Goal: Task Accomplishment & Management: Manage account settings

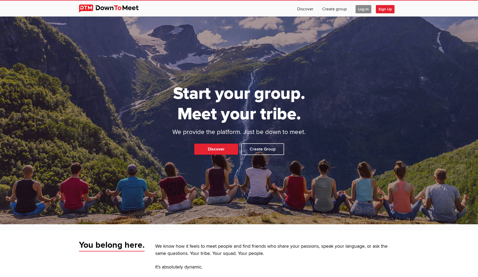
click at [359, 9] on span "Log In" at bounding box center [363, 9] width 16 height 8
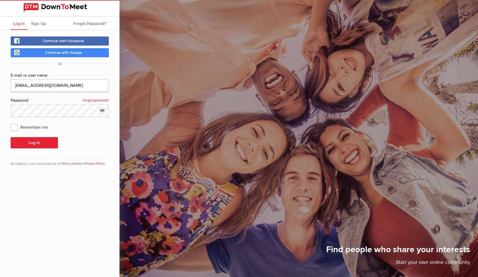
type input "[EMAIL_ADDRESS][DOMAIN_NAME]"
click at [4, 90] on div "Continue with Facebook Continue with Google OR E-mail or user name [EMAIL_ADDRE…" at bounding box center [59, 104] width 119 height 149
click at [31, 141] on button "Log In" at bounding box center [34, 142] width 47 height 11
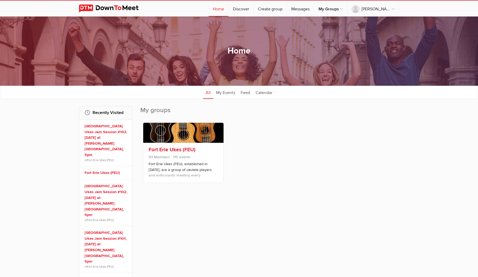
click at [169, 148] on link "Fort Erie Ukes (FEU)" at bounding box center [171, 150] width 47 height 6
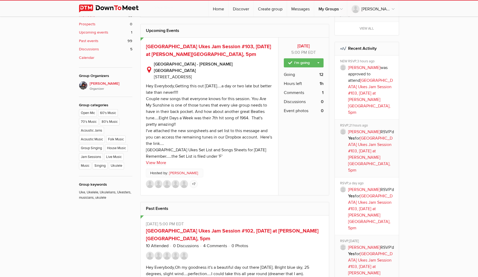
scroll to position [252, 0]
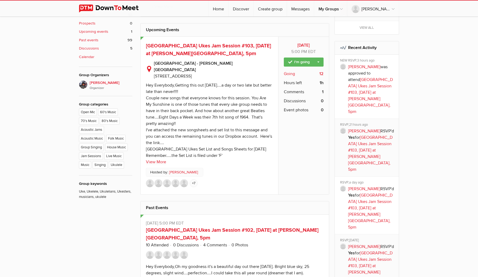
click at [292, 72] on span "Going" at bounding box center [289, 74] width 11 height 6
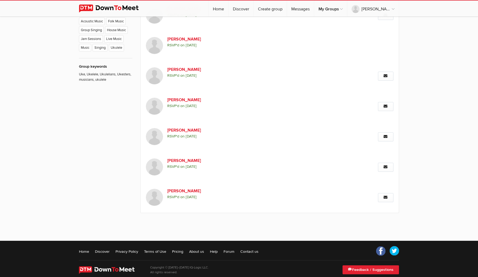
scroll to position [369, 0]
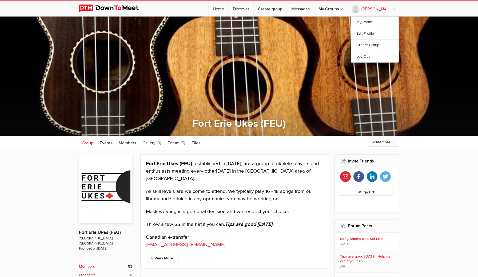
click at [393, 9] on link "[PERSON_NAME]" at bounding box center [372, 9] width 51 height 16
click at [364, 57] on link "Log Out" at bounding box center [374, 56] width 47 height 11
